Goal: Task Accomplishment & Management: Use online tool/utility

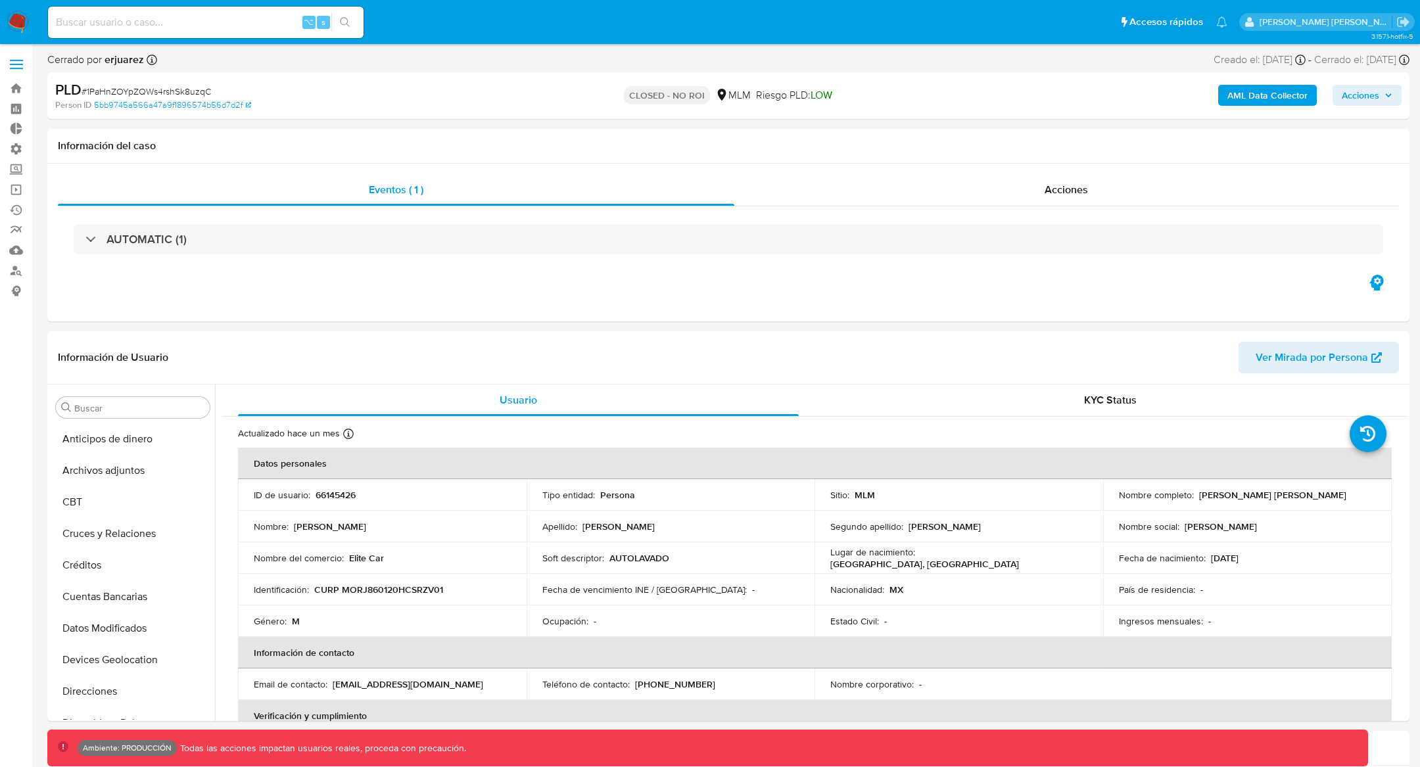
select select "10"
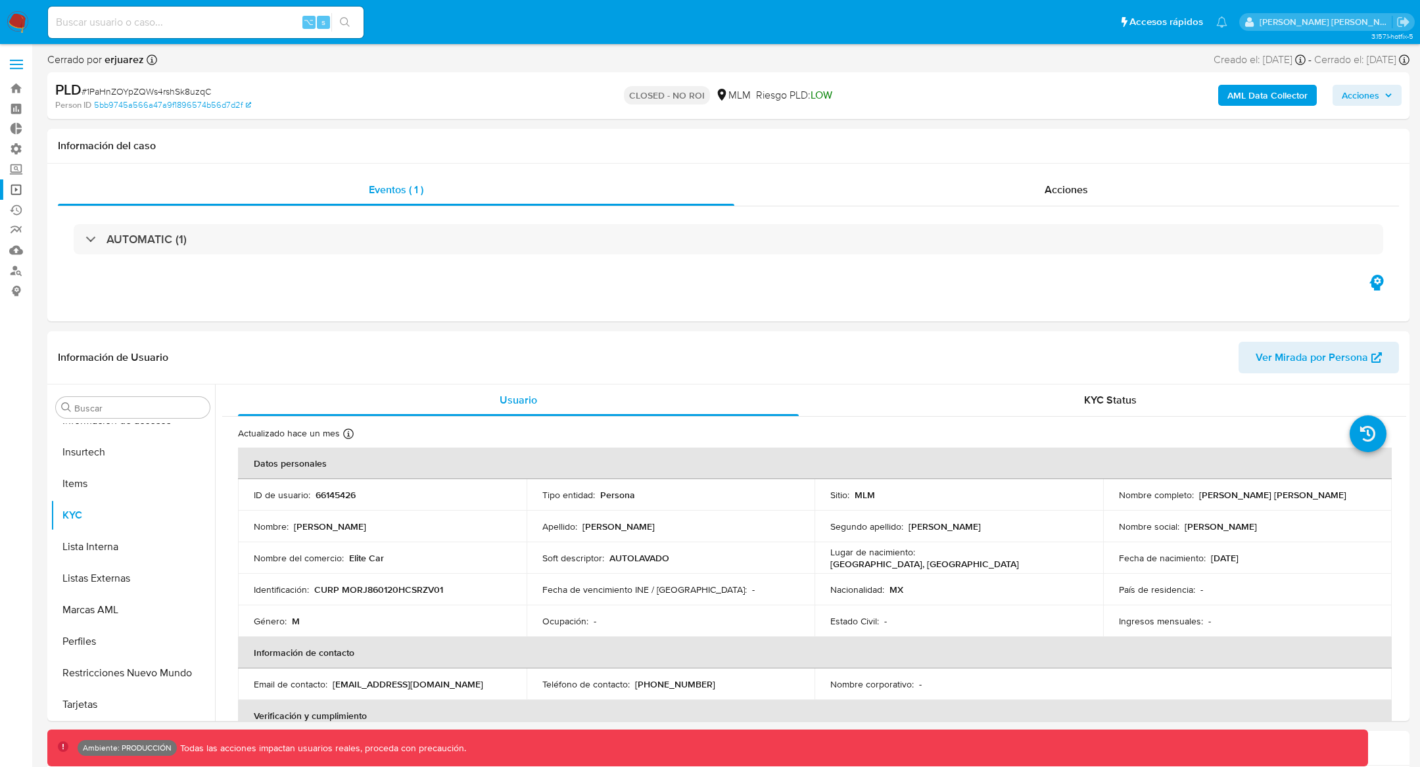
click at [7, 191] on link "Operaciones masivas" at bounding box center [78, 189] width 156 height 20
